Goal: Understand process/instructions: Learn how to perform a task or action

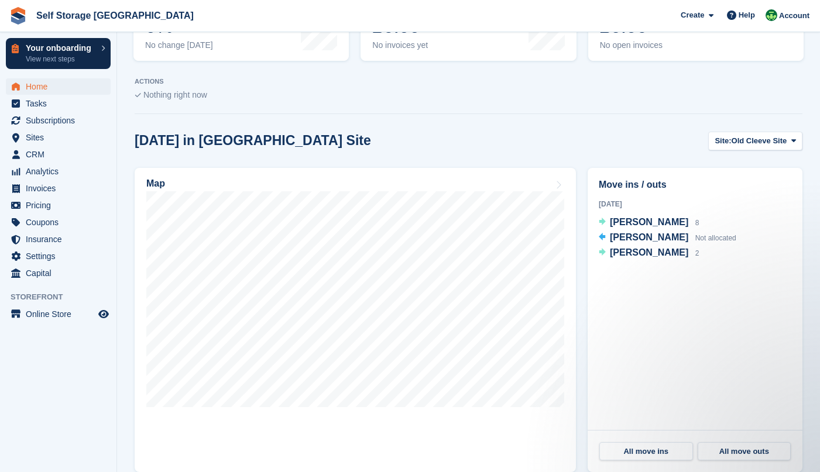
drag, startPoint x: 23, startPoint y: 347, endPoint x: 87, endPoint y: 60, distance: 293.8
click at [22, 346] on aside "Your onboarding View next steps Home Tasks Subscriptions Subscriptions Subscrip…" at bounding box center [58, 239] width 116 height 414
